Goal: Task Accomplishment & Management: Use online tool/utility

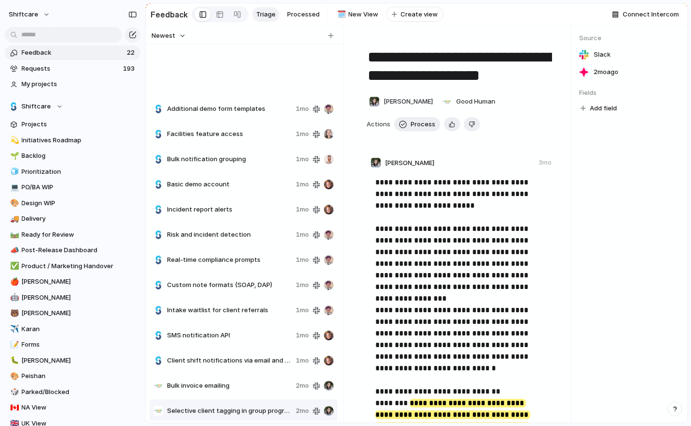
scroll to position [179, 0]
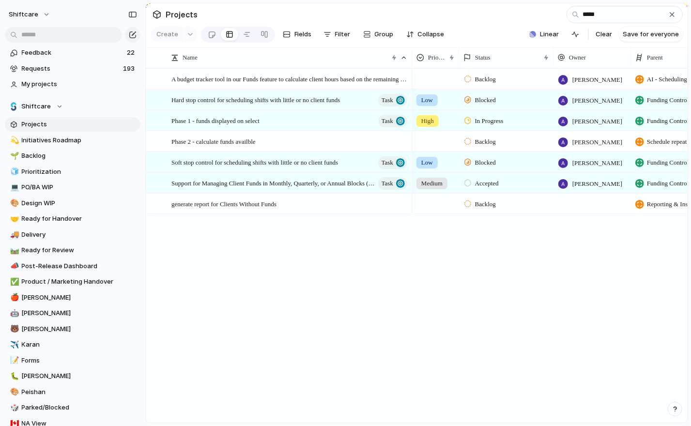
click at [613, 17] on input "*****" at bounding box center [625, 14] width 116 height 17
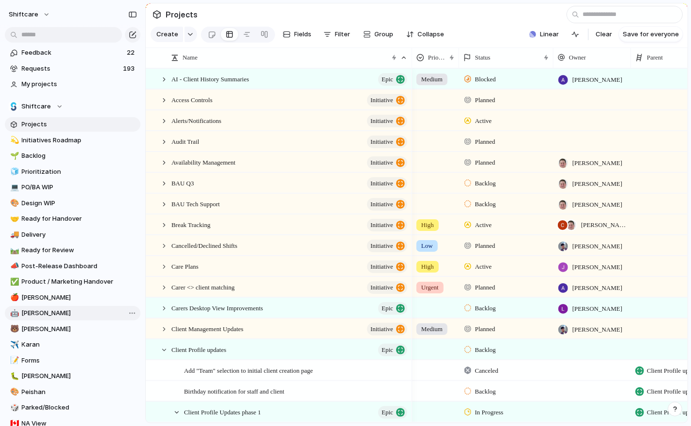
click at [33, 315] on span "[PERSON_NAME]" at bounding box center [79, 314] width 115 height 10
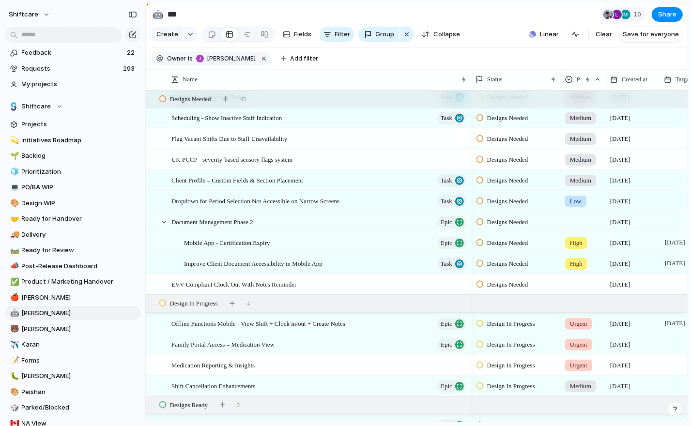
scroll to position [1253, 0]
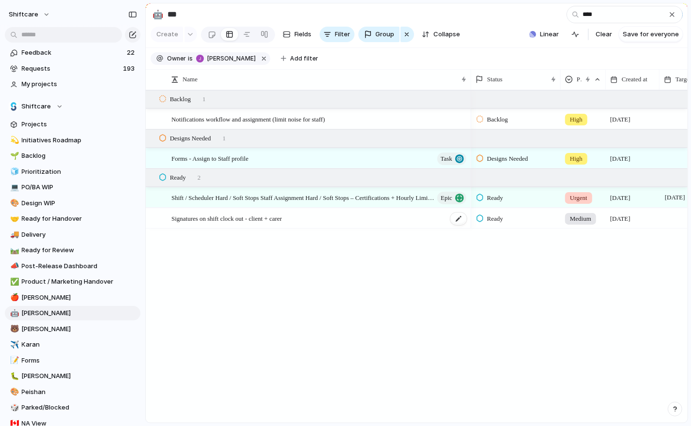
type input "****"
click at [250, 221] on span "Signatures on shift clock out - client + carer" at bounding box center [227, 218] width 110 height 11
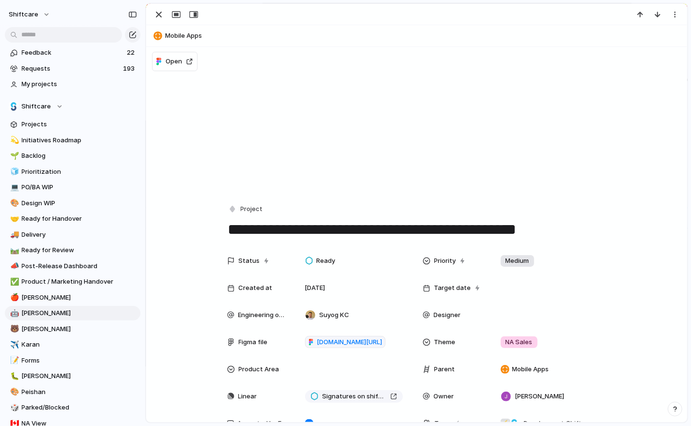
click at [350, 334] on div "[DOMAIN_NAME][URL]" at bounding box center [354, 341] width 114 height 19
click at [170, 54] on button "Open" at bounding box center [175, 61] width 46 height 19
click at [342, 342] on span "[DOMAIN_NAME][URL]" at bounding box center [349, 343] width 65 height 10
click at [158, 19] on div "button" at bounding box center [159, 15] width 12 height 12
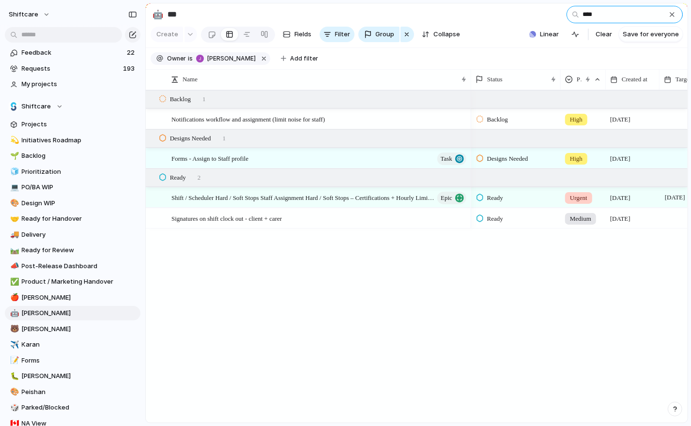
click at [615, 14] on input "****" at bounding box center [625, 14] width 116 height 17
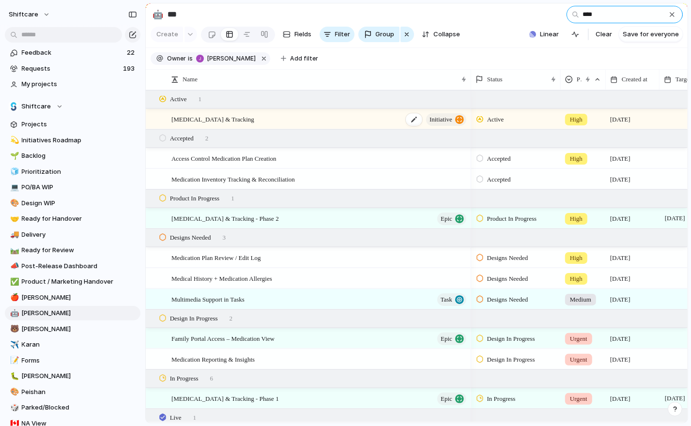
type input "****"
click at [254, 121] on span "[MEDICAL_DATA] & Tracking" at bounding box center [213, 118] width 83 height 11
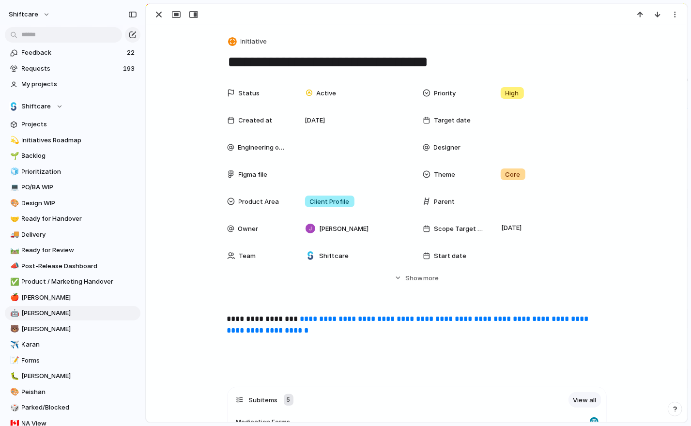
scroll to position [314, 0]
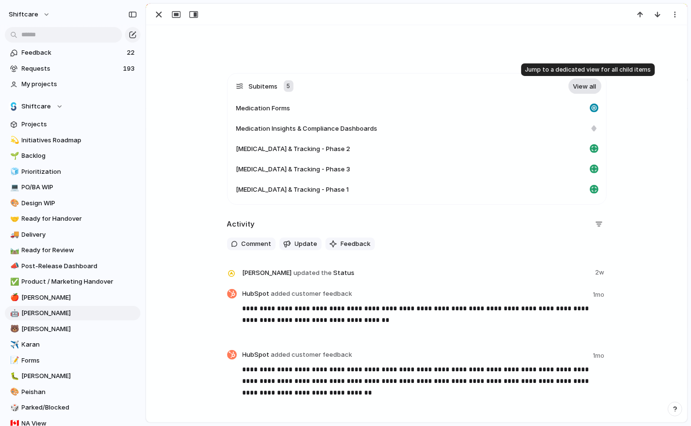
click at [591, 89] on link "View all" at bounding box center [585, 86] width 33 height 16
click at [328, 202] on section "Subitems 5 View all Medication Forms Medication Insights & Compliance Dashboard…" at bounding box center [417, 139] width 380 height 132
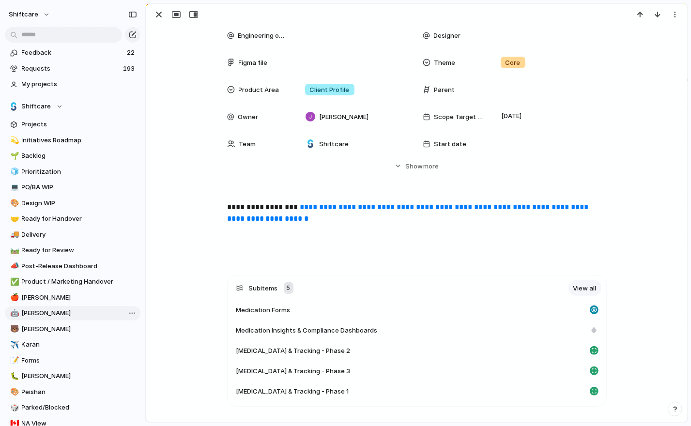
scroll to position [382, 0]
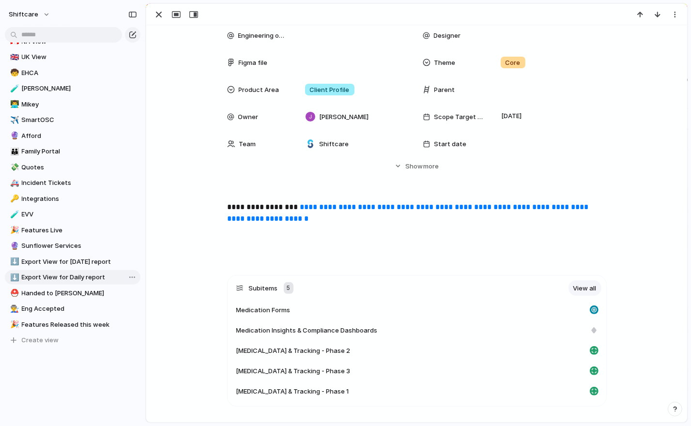
click at [68, 282] on link "⬇️ Export View for Daily report" at bounding box center [73, 277] width 136 height 15
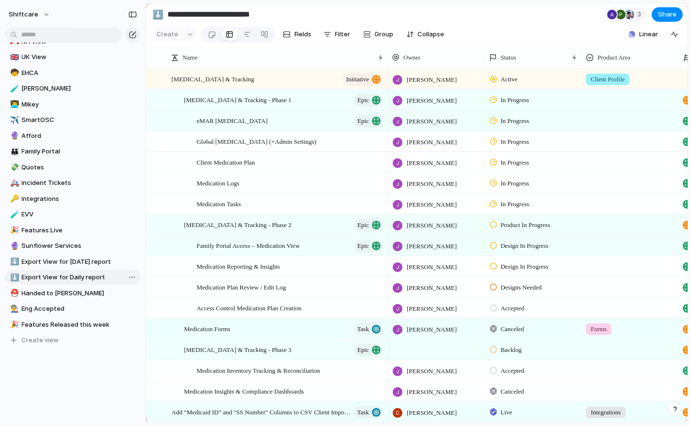
type input "**********"
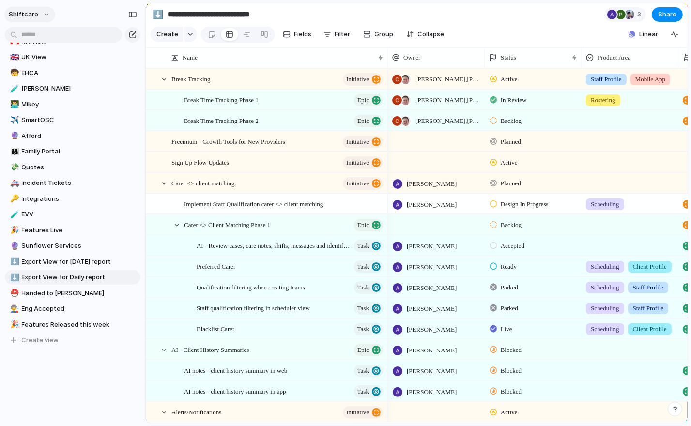
click at [41, 19] on button "shiftcare" at bounding box center [29, 15] width 51 height 16
click at [47, 35] on li "Settings" at bounding box center [47, 36] width 80 height 16
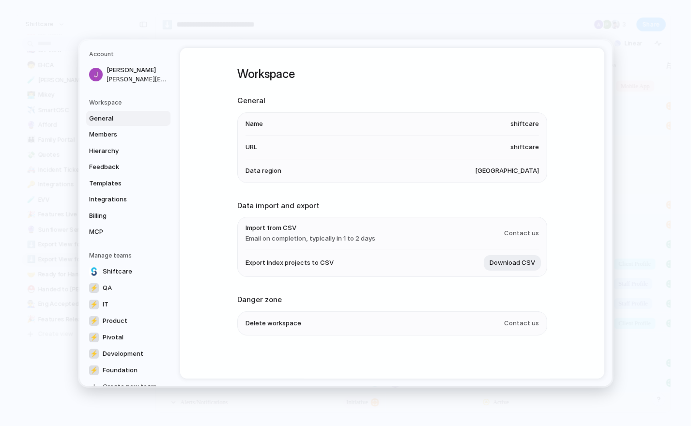
scroll to position [366, 0]
click at [118, 103] on h5 "Workspace" at bounding box center [129, 102] width 81 height 9
click at [512, 268] on button "Download CSV" at bounding box center [512, 263] width 57 height 16
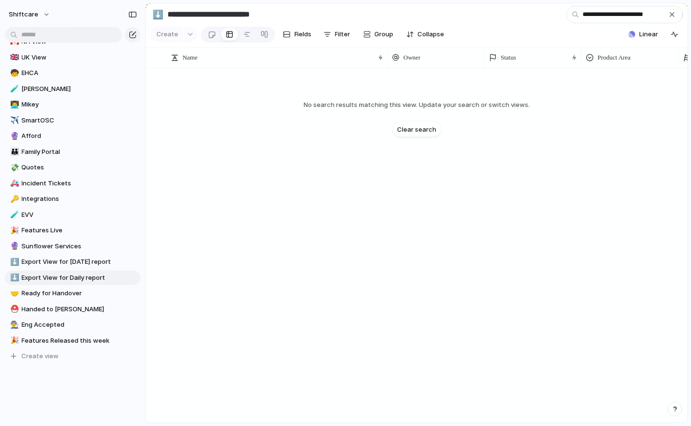
click at [587, 14] on input "**********" at bounding box center [625, 14] width 116 height 17
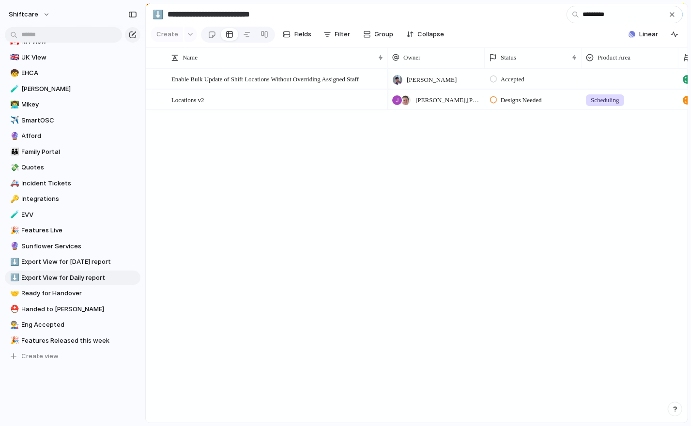
type input "*********"
click at [59, 340] on span "Features Released this week" at bounding box center [79, 341] width 115 height 10
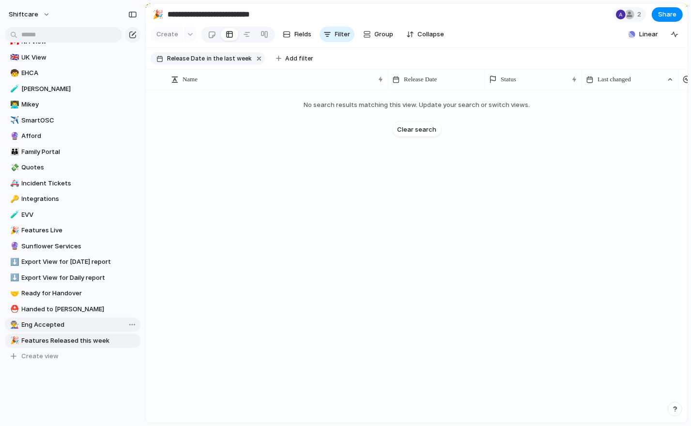
type input "**********"
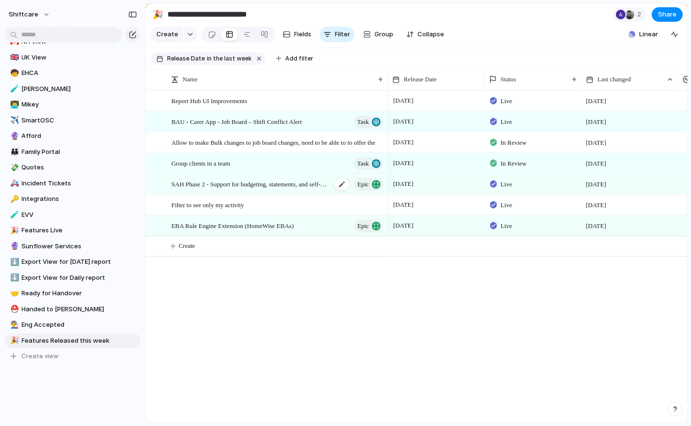
drag, startPoint x: 160, startPoint y: 74, endPoint x: 266, endPoint y: 189, distance: 157.0
click at [266, 188] on div "Name Release Date Status Last changed Last update Report Hub UI Improvements BA…" at bounding box center [417, 246] width 542 height 354
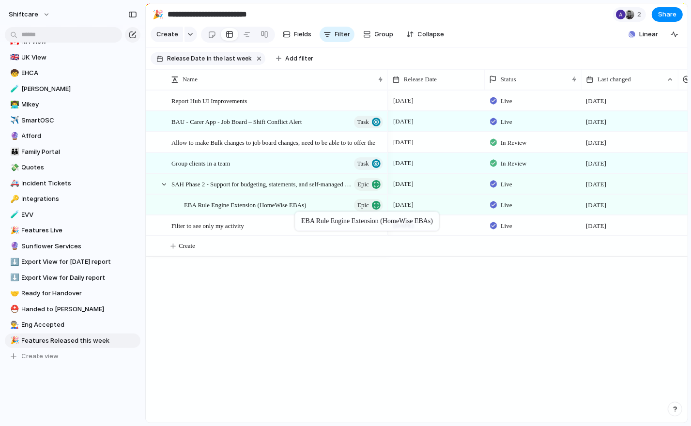
drag, startPoint x: 638, startPoint y: 231, endPoint x: 298, endPoint y: 219, distance: 340.3
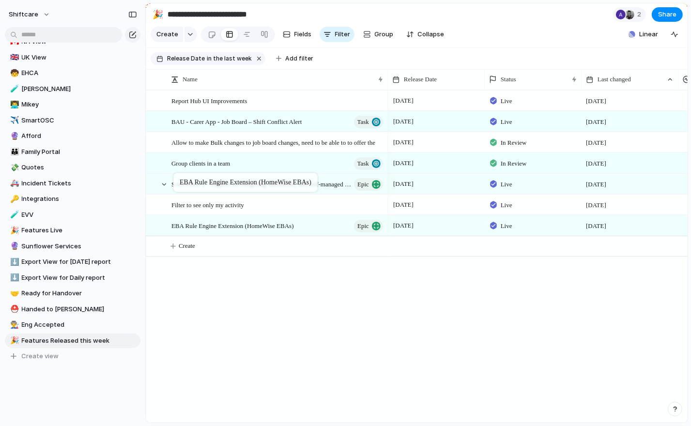
drag, startPoint x: 203, startPoint y: 203, endPoint x: 178, endPoint y: 175, distance: 37.1
click at [32, 13] on span "shiftcare" at bounding box center [24, 15] width 30 height 10
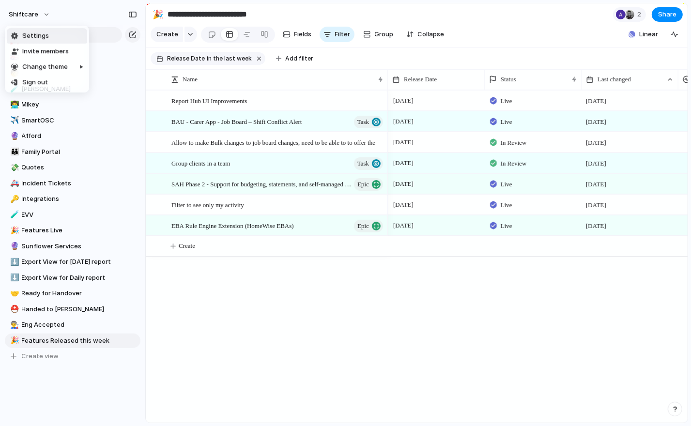
click at [52, 30] on li "Settings" at bounding box center [47, 36] width 80 height 16
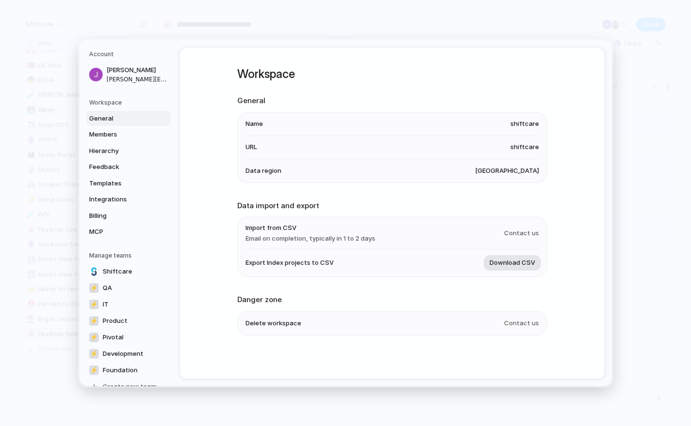
click at [519, 255] on button "Download CSV" at bounding box center [512, 263] width 57 height 16
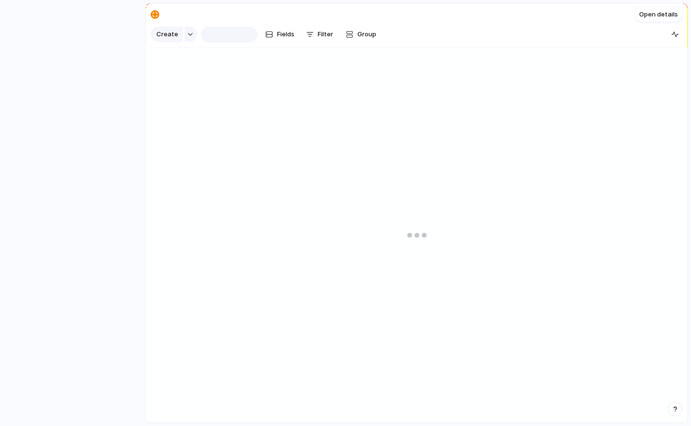
type input "**********"
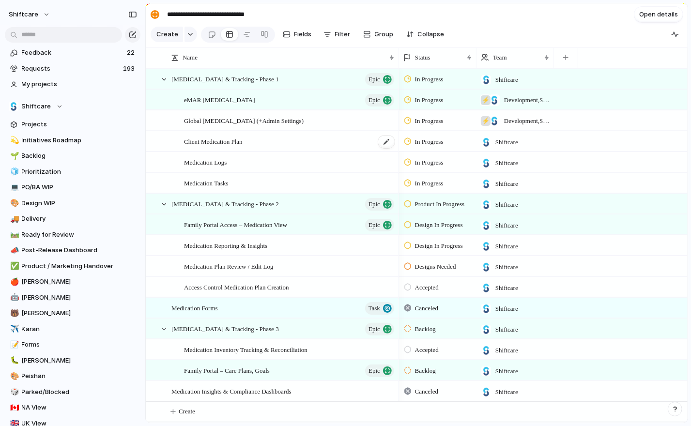
click at [236, 139] on span "Client Medication Plan" at bounding box center [213, 141] width 59 height 11
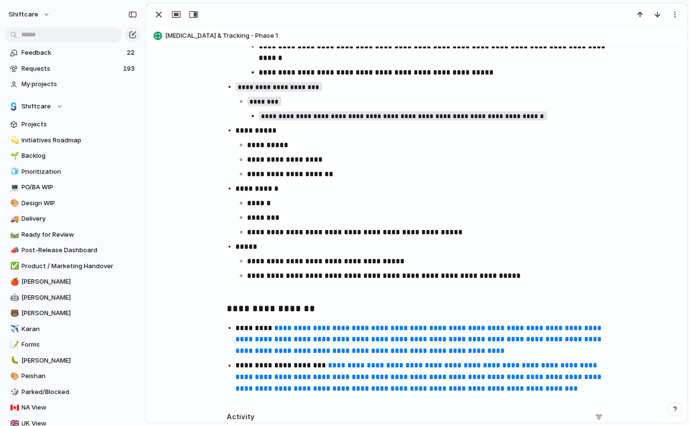
scroll to position [984, 0]
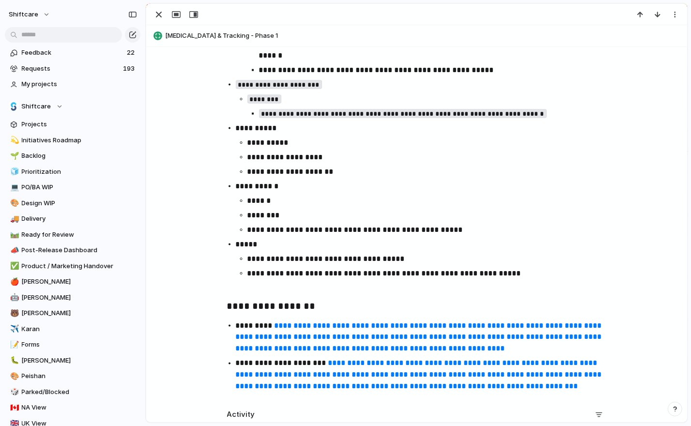
click at [168, 16] on div at bounding box center [176, 14] width 52 height 13
click at [159, 16] on div "button" at bounding box center [159, 15] width 12 height 12
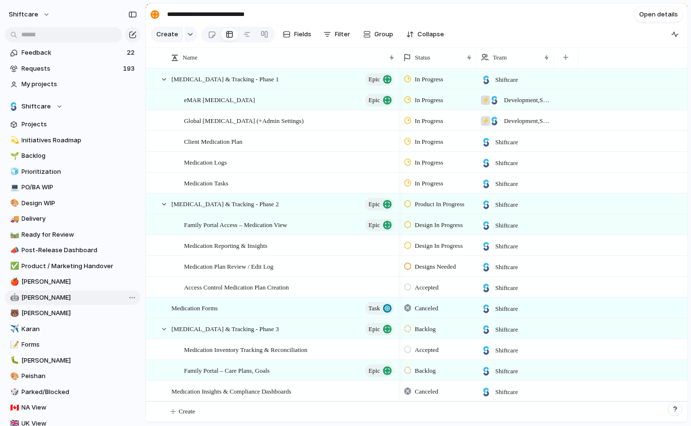
click at [34, 298] on span "[PERSON_NAME]" at bounding box center [79, 298] width 115 height 10
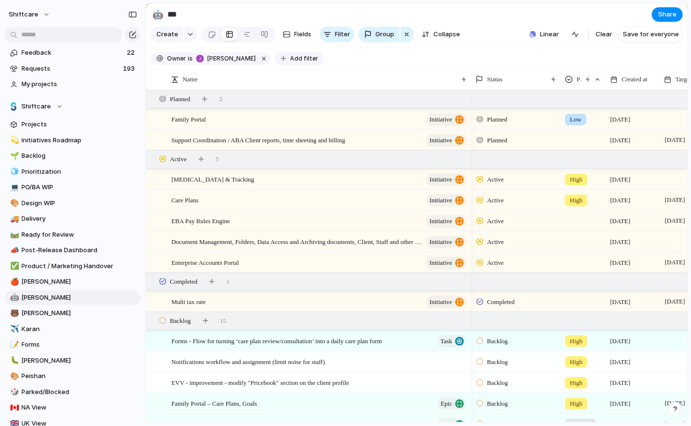
click at [302, 58] on span "Add filter" at bounding box center [304, 58] width 28 height 9
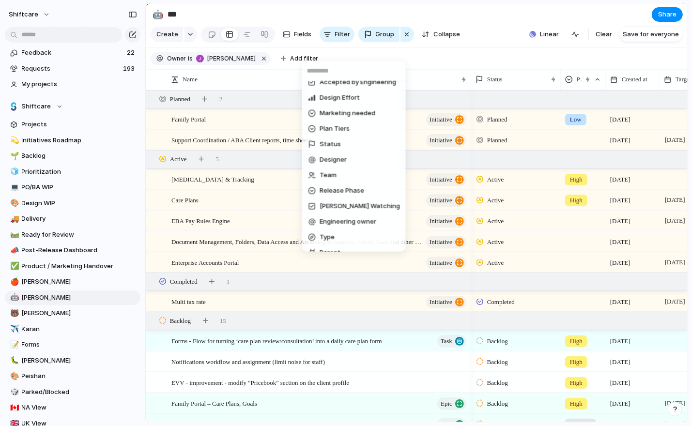
scroll to position [316, 0]
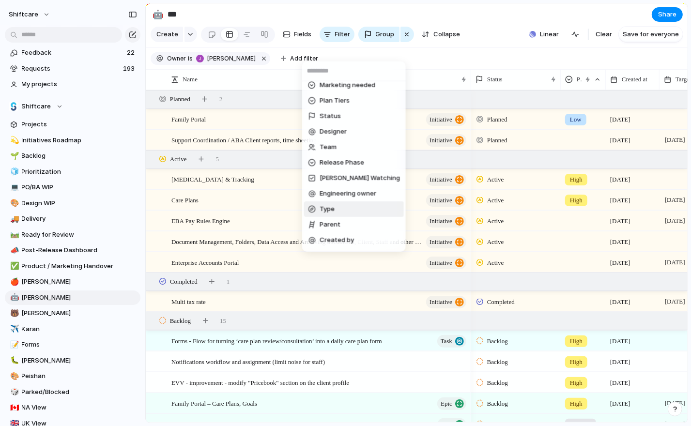
drag, startPoint x: 343, startPoint y: 236, endPoint x: 366, endPoint y: 197, distance: 45.9
click at [366, 197] on ul "Description Start date Impact Design ready Target date Eng. Effort Priority Cus…" at bounding box center [354, 166] width 104 height 171
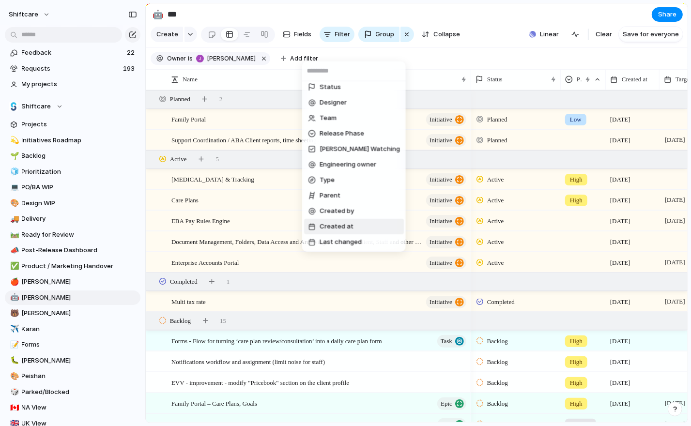
click at [351, 237] on span "Last changed" at bounding box center [341, 242] width 42 height 10
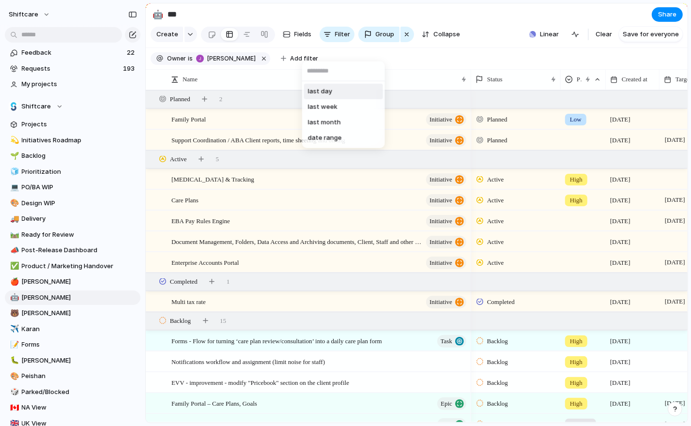
click at [332, 94] on li "last day" at bounding box center [343, 92] width 79 height 16
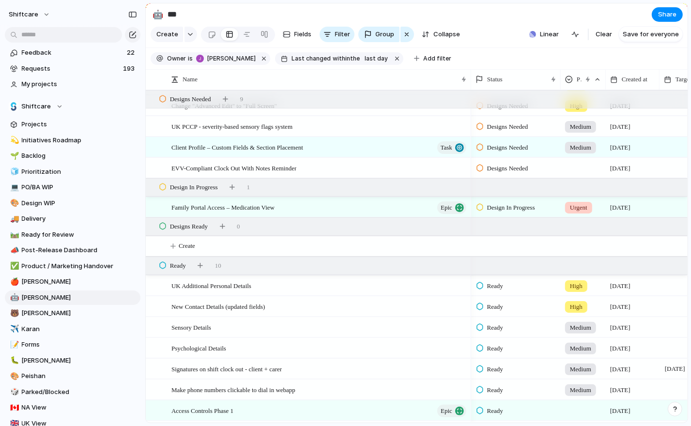
scroll to position [417, 0]
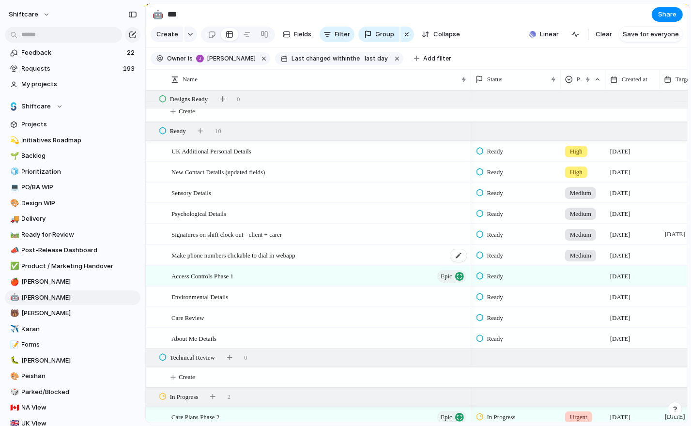
click at [361, 254] on div "Make phone numbers clickable to dial in webapp" at bounding box center [320, 256] width 297 height 20
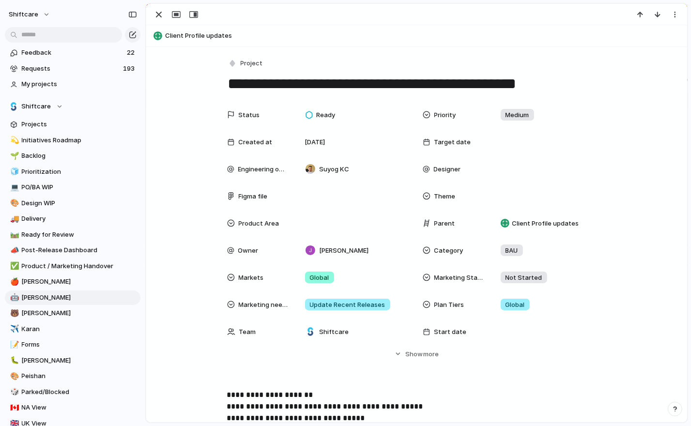
click at [312, 89] on textarea "**********" at bounding box center [417, 84] width 380 height 20
click at [158, 15] on div "button" at bounding box center [159, 15] width 12 height 12
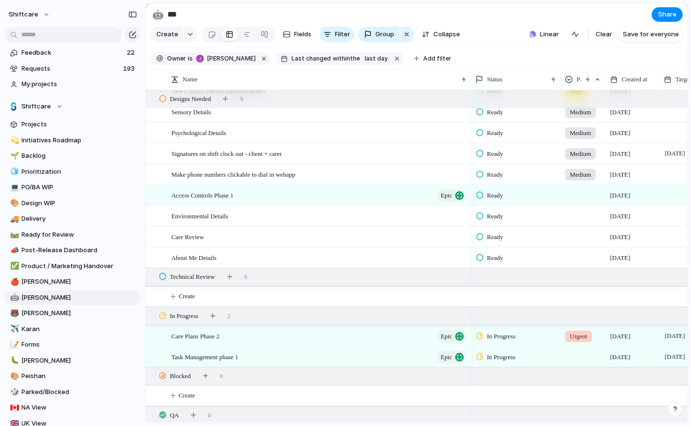
scroll to position [384, 0]
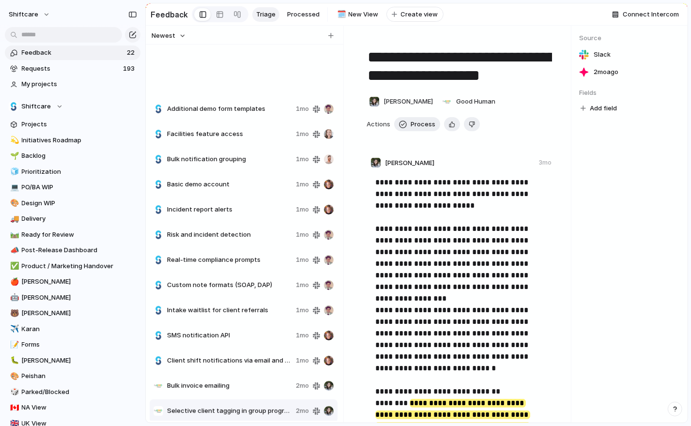
scroll to position [179, 0]
